Goal: Check status: Check status

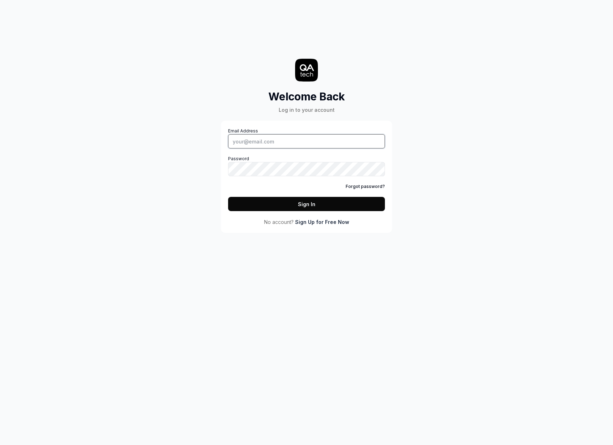
click at [319, 142] on input "Email Address" at bounding box center [306, 141] width 157 height 14
click at [0, 445] on com-1password-button at bounding box center [0, 445] width 0 height 0
type input "[DOMAIN_NAME][EMAIL_ADDRESS][DOMAIN_NAME]"
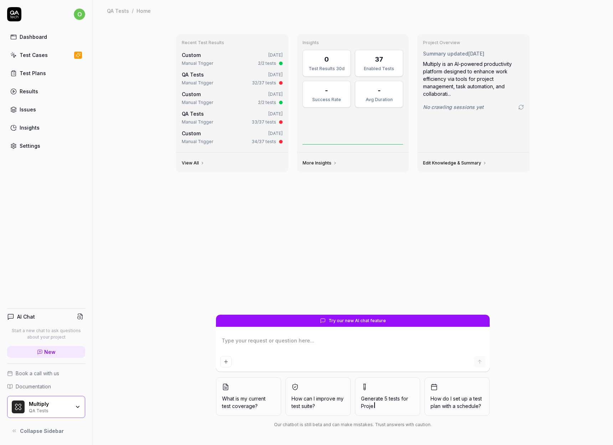
click at [164, 118] on div "Recent Test Results Custom [DATE] Manual Trigger 2/2 tests QA Tests [DATE] Manu…" at bounding box center [353, 233] width 520 height 424
click at [366, 61] on div "37" at bounding box center [379, 60] width 39 height 10
click at [316, 62] on div "0" at bounding box center [326, 60] width 39 height 10
click at [371, 65] on div "37 Enabled Tests" at bounding box center [379, 63] width 48 height 27
click at [323, 66] on div "Test Results 30d" at bounding box center [326, 69] width 39 height 6
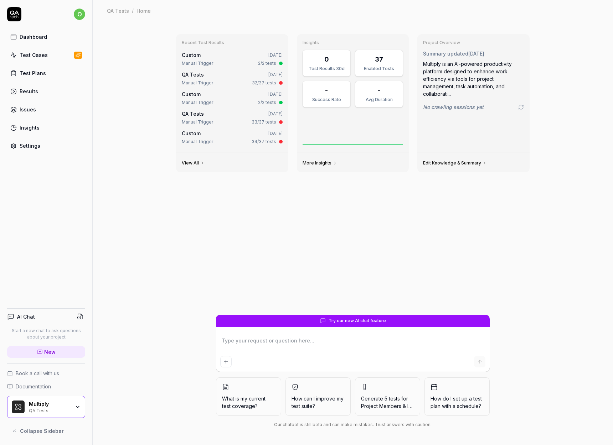
click at [387, 67] on div "Enabled Tests" at bounding box center [379, 69] width 39 height 6
type textarea "*"
click at [40, 92] on link "Results" at bounding box center [46, 91] width 78 height 14
